Goal: Task Accomplishment & Management: Use online tool/utility

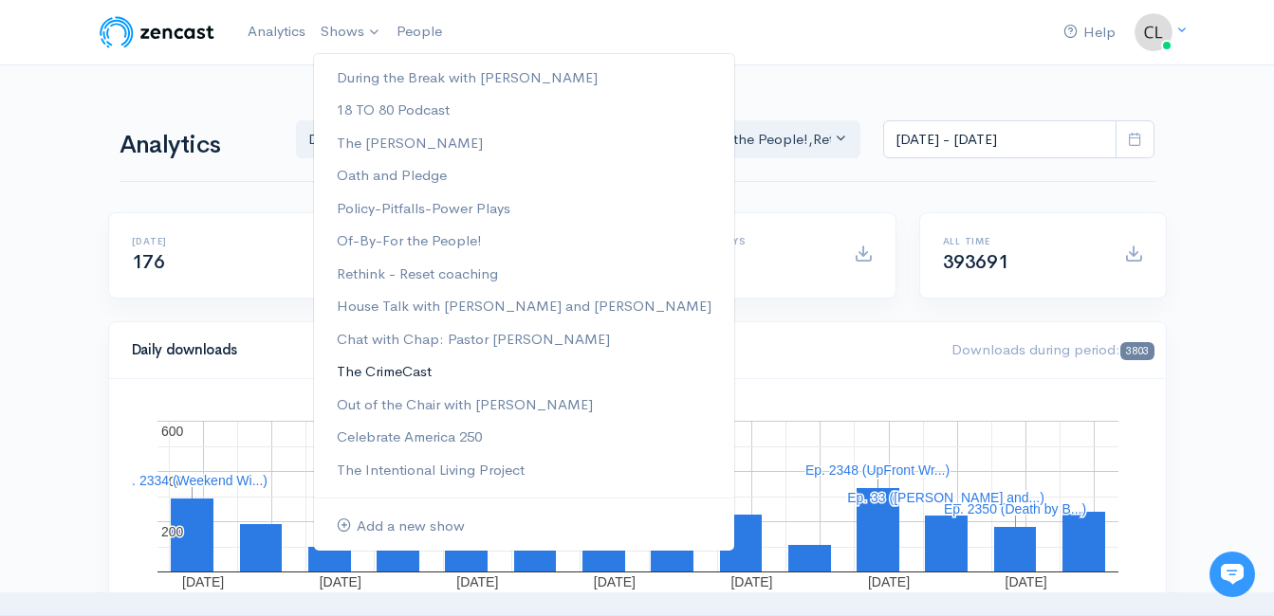
click at [377, 372] on link "The CrimeCast" at bounding box center [524, 372] width 420 height 33
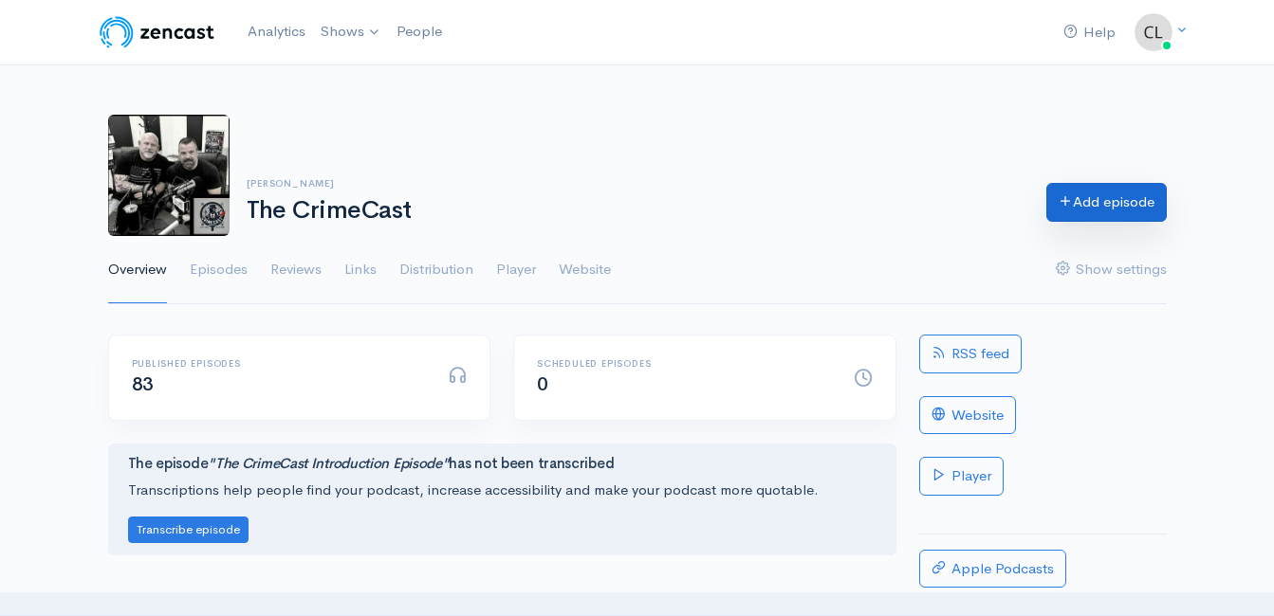
click at [1095, 201] on link "Add episode" at bounding box center [1106, 202] width 120 height 39
